Goal: Task Accomplishment & Management: Use online tool/utility

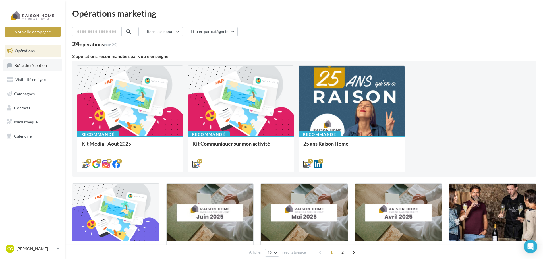
click at [42, 65] on span "Boîte de réception" at bounding box center [31, 65] width 32 height 5
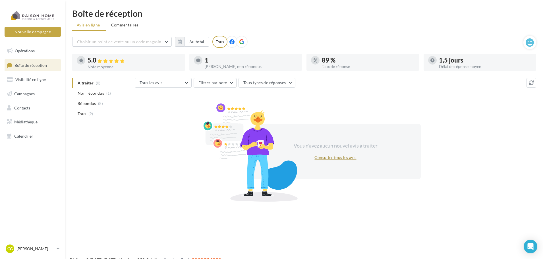
click at [341, 158] on button "Consulter tous les avis" at bounding box center [335, 157] width 46 height 7
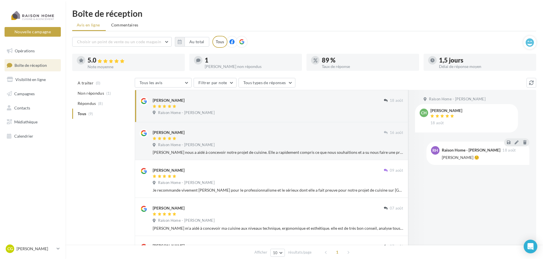
click at [85, 113] on ul "A traiter (0) Non répondus (1) Répondus (8) Tous (9)" at bounding box center [102, 98] width 60 height 41
